Goal: Task Accomplishment & Management: Use online tool/utility

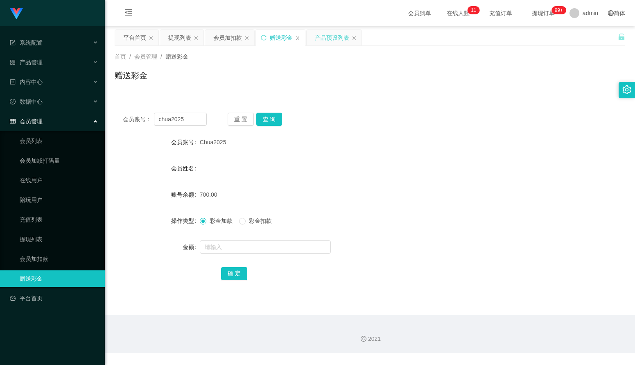
click at [323, 38] on div "产品预设列表" at bounding box center [332, 38] width 34 height 16
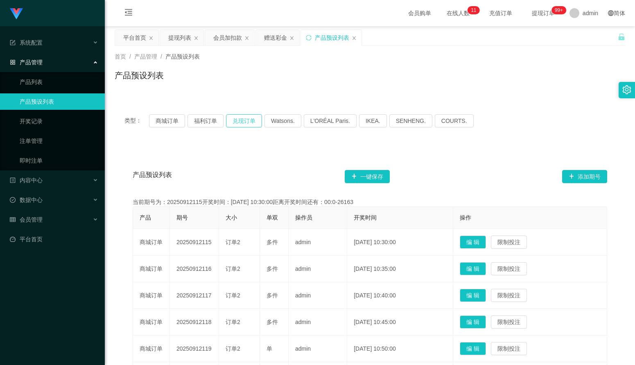
click at [237, 122] on button "兑现订单" at bounding box center [244, 120] width 36 height 13
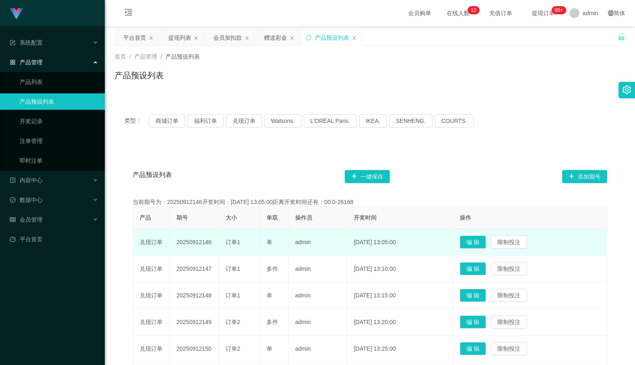
drag, startPoint x: 216, startPoint y: 245, endPoint x: 176, endPoint y: 244, distance: 39.3
click at [176, 244] on td "20250912146" at bounding box center [194, 242] width 49 height 27
copy td "20250912146"
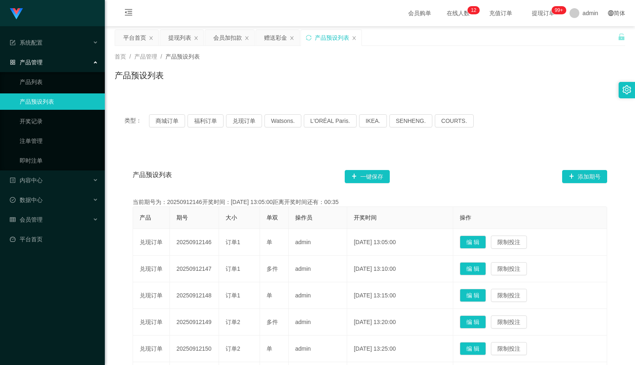
click at [272, 182] on div "产品预设列表 一键保存 添加期号" at bounding box center [370, 176] width 474 height 26
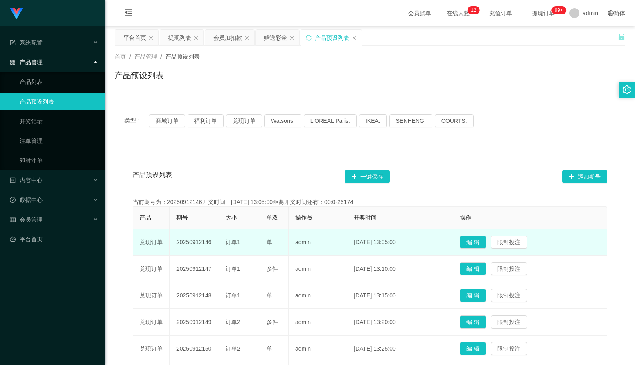
drag, startPoint x: 217, startPoint y: 242, endPoint x: 176, endPoint y: 242, distance: 40.5
click at [176, 242] on td "20250912146" at bounding box center [194, 242] width 49 height 27
copy td "20250912146"
